Goal: Task Accomplishment & Management: Manage account settings

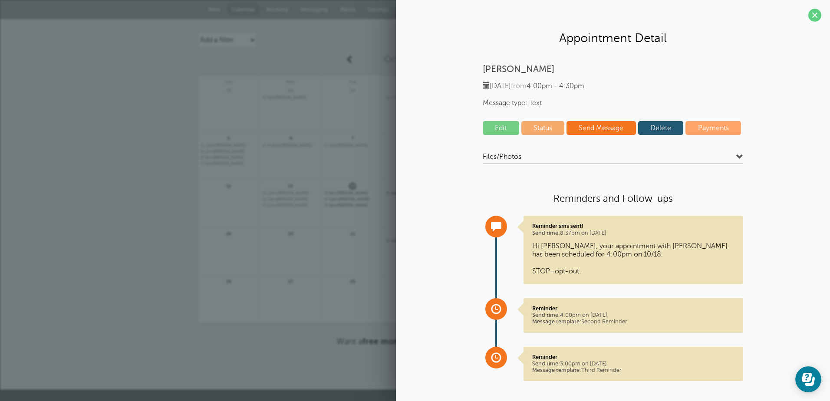
scroll to position [9, 0]
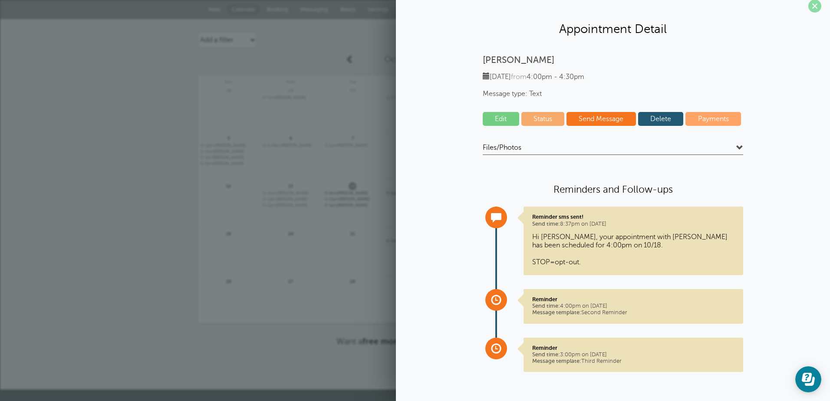
click at [809, 7] on span at bounding box center [815, 6] width 13 height 13
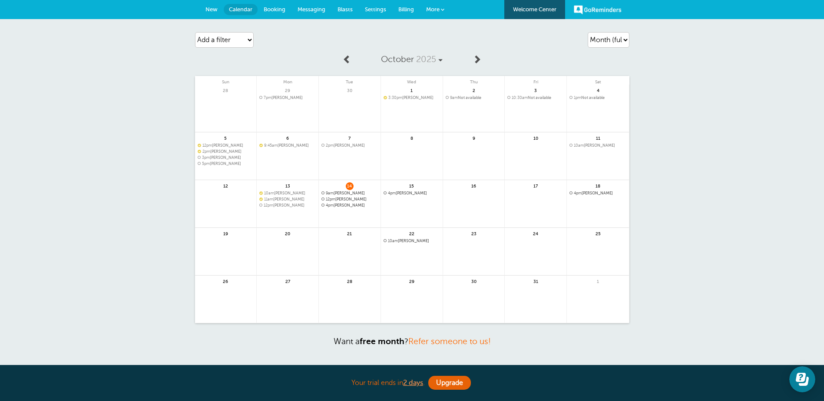
click at [344, 192] on span "9am Karolina Grzanka" at bounding box center [349, 193] width 56 height 5
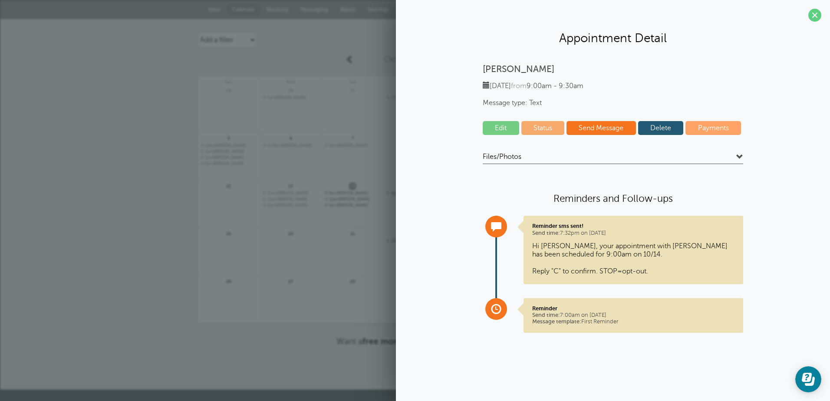
click at [499, 126] on link "Edit" at bounding box center [501, 128] width 36 height 14
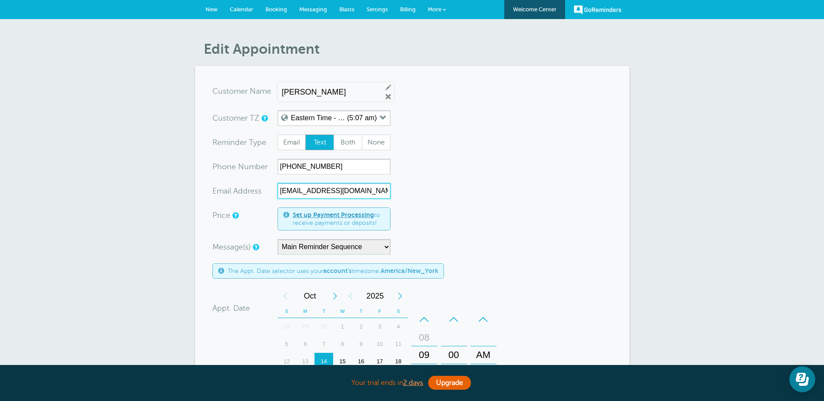
drag, startPoint x: 362, startPoint y: 191, endPoint x: 277, endPoint y: 188, distance: 84.7
click at [278, 188] on input "karolina7686@gmail.com" at bounding box center [334, 191] width 113 height 16
click at [508, 134] on form "You are creating a new customer. To use an existing customer select one from th…" at bounding box center [412, 310] width 400 height 454
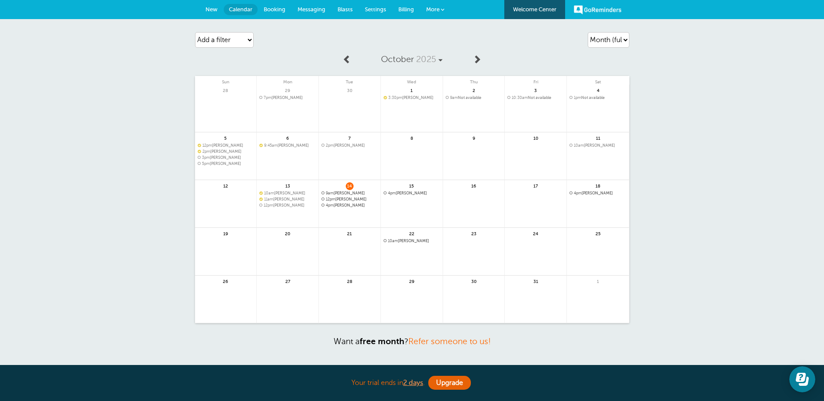
click at [591, 192] on span "4pm Sandie Cayson" at bounding box center [597, 193] width 57 height 5
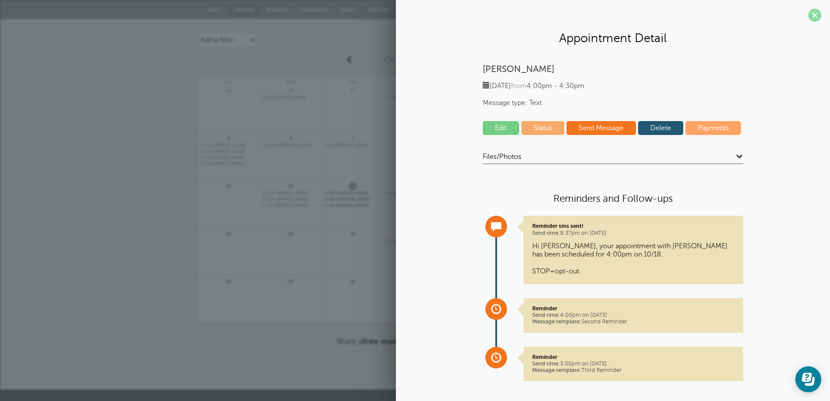
click at [809, 11] on span at bounding box center [815, 15] width 13 height 13
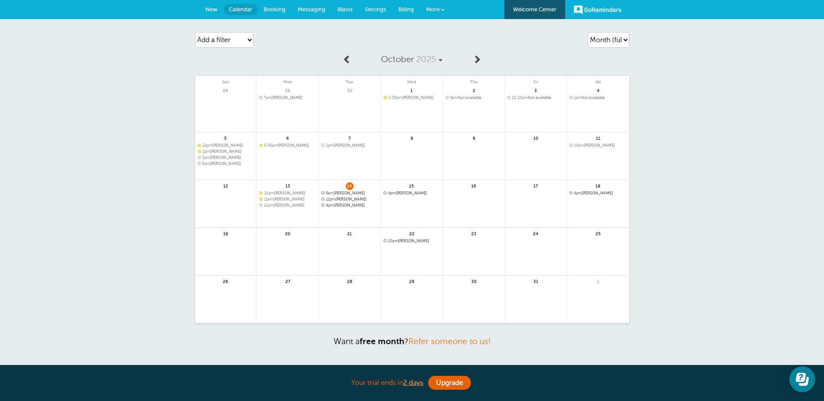
click at [586, 195] on span "4pm Sandie Cayson" at bounding box center [597, 193] width 57 height 5
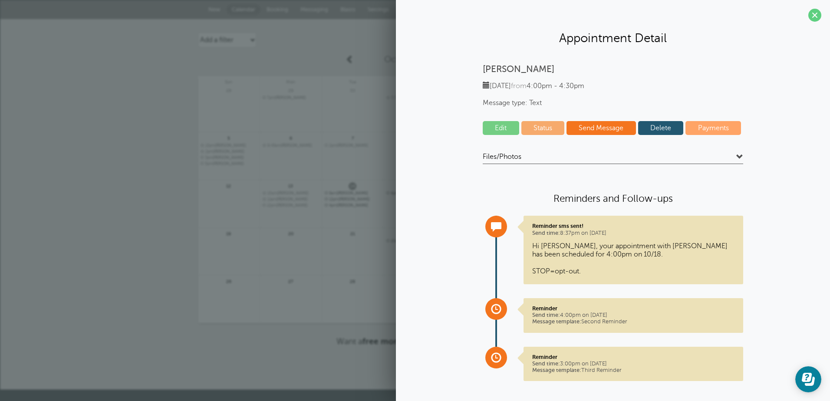
click at [499, 127] on link "Edit" at bounding box center [501, 128] width 36 height 14
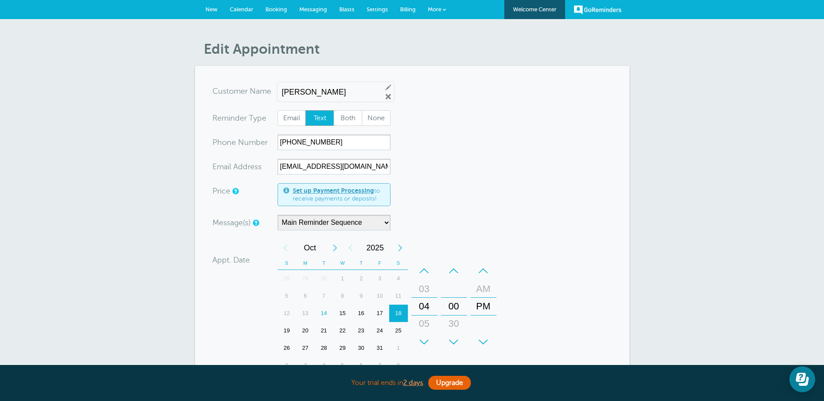
click at [211, 6] on span "New" at bounding box center [211, 9] width 12 height 7
